Goal: Communication & Community: Ask a question

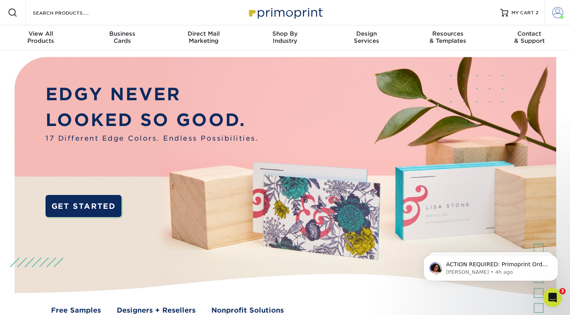
click at [553, 14] on span at bounding box center [557, 12] width 11 height 11
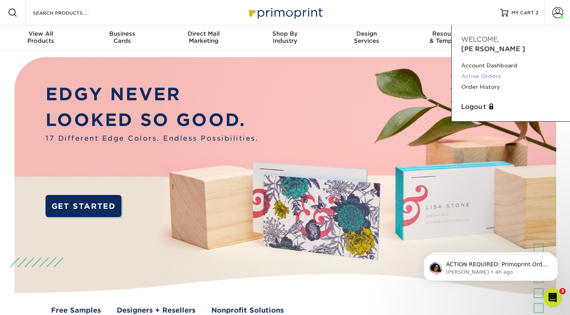
click at [487, 71] on link "Active Orders" at bounding box center [510, 76] width 99 height 11
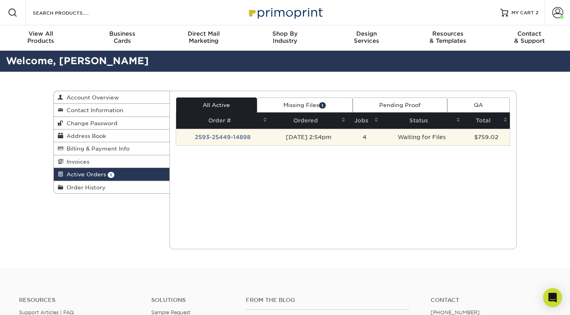
click at [212, 130] on td "2593-25449-14898" at bounding box center [222, 137] width 93 height 17
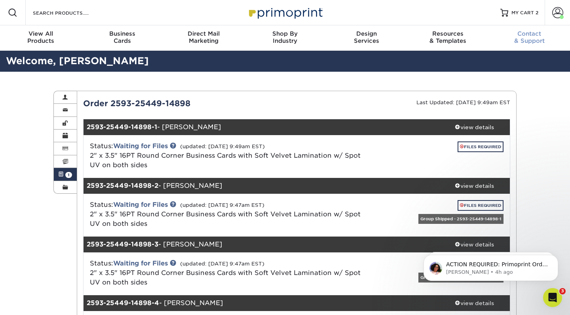
click at [533, 37] on div "Contact & Support" at bounding box center [530, 37] width 82 height 14
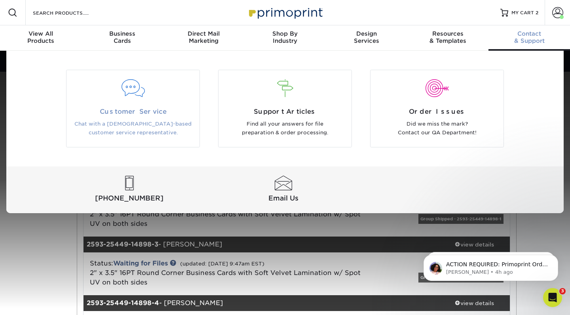
click at [175, 117] on div "Customer Service Chat with a [DEMOGRAPHIC_DATA]-based customer service represen…" at bounding box center [133, 122] width 133 height 30
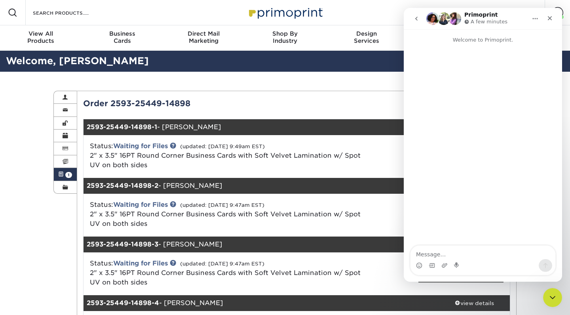
click at [424, 252] on textarea "Message…" at bounding box center [483, 251] width 145 height 13
click at [452, 255] on textarea "Message…" at bounding box center [483, 251] width 145 height 13
type textarea "I would like to cancel a current order that has not gone to print yet"
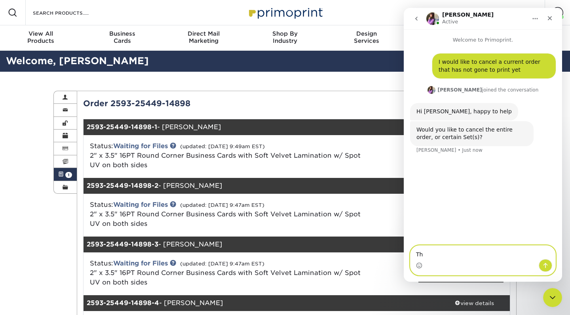
type textarea "T"
click at [439, 254] on textarea "Message…" at bounding box center [483, 251] width 145 height 13
type textarea "Enire order please"
type textarea "Entire*"
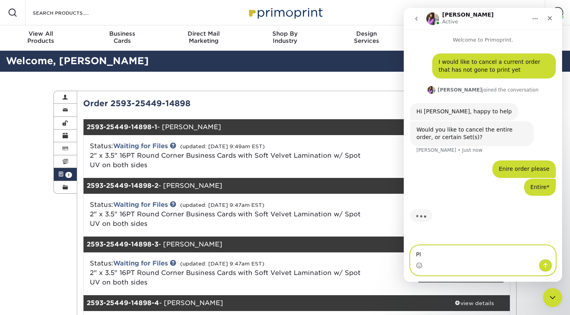
type textarea "P"
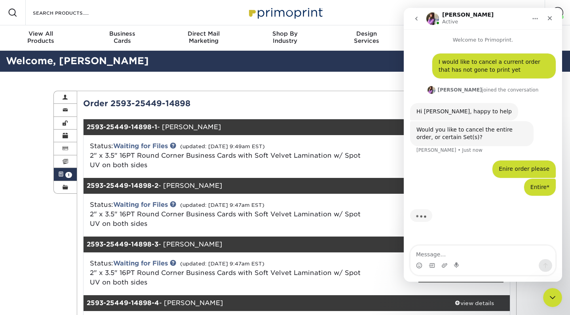
click at [53, 261] on div "Active Orders Account Overview Contact Information Change Password Address Book…" at bounding box center [285, 263] width 475 height 382
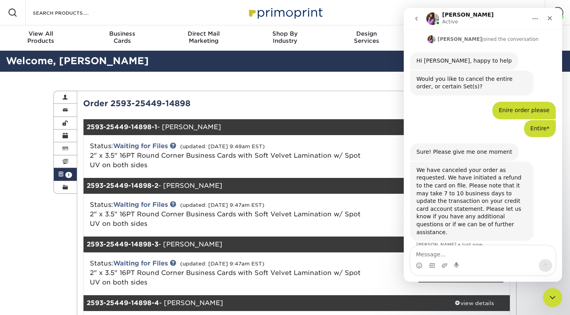
scroll to position [51, 0]
click at [445, 254] on textarea "Message…" at bounding box center [483, 251] width 145 height 13
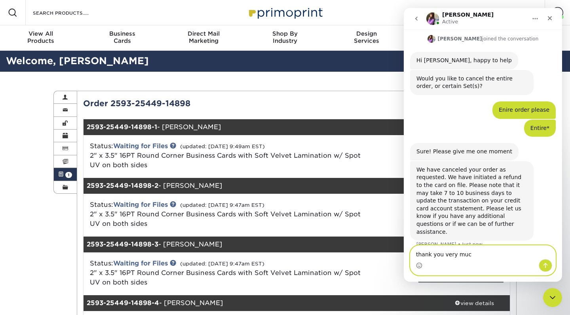
type textarea "thank you very much"
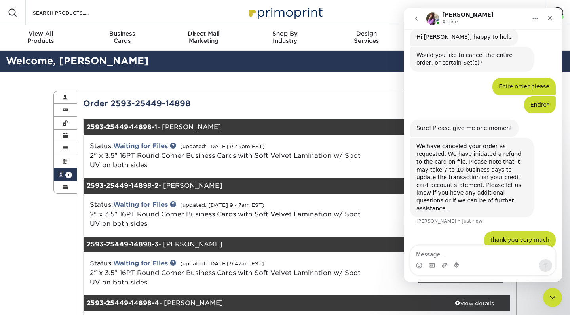
click at [537, 20] on icon "Home" at bounding box center [535, 18] width 6 height 6
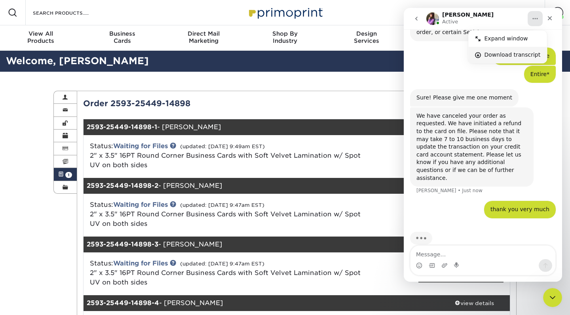
click at [519, 53] on div "Download transcript" at bounding box center [513, 55] width 56 height 8
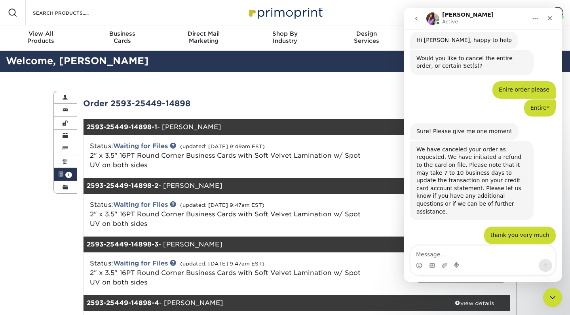
scroll to position [98, 0]
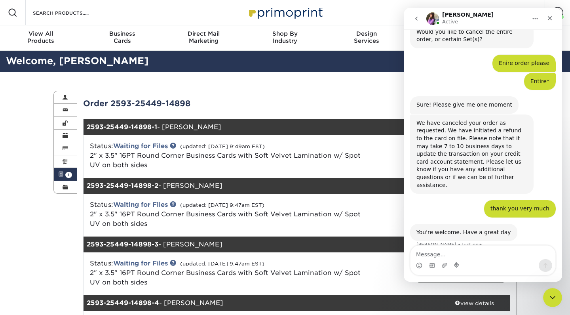
click at [231, 102] on div "Order 2593-25449-14898" at bounding box center [187, 103] width 220 height 12
click at [552, 19] on icon "Close" at bounding box center [550, 18] width 6 height 6
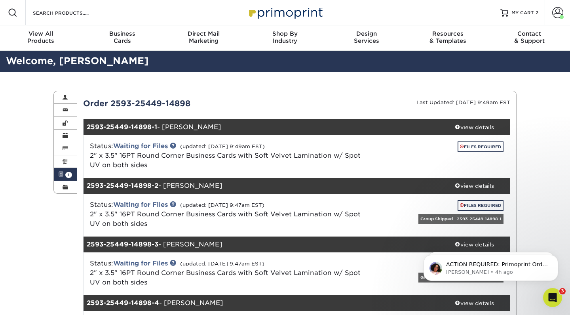
scroll to position [0, 0]
